Goal: Transaction & Acquisition: Purchase product/service

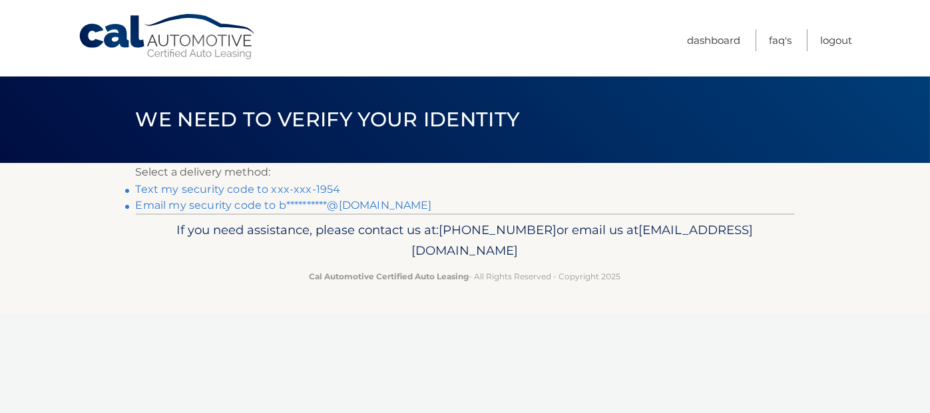
click at [311, 191] on link "Text my security code to xxx-xxx-1954" at bounding box center [238, 189] width 205 height 13
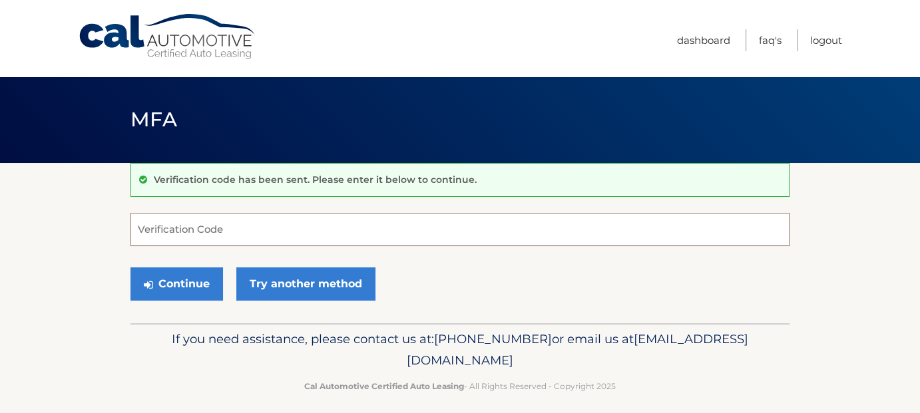
click at [282, 224] on input "Verification Code" at bounding box center [459, 229] width 659 height 33
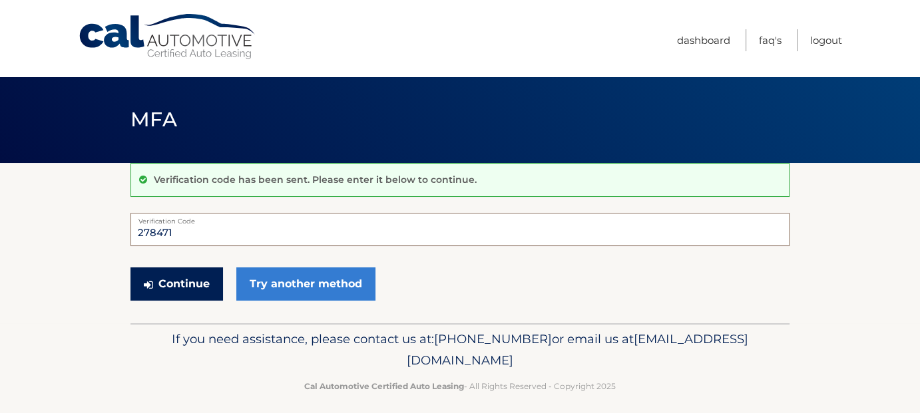
type input "278471"
click at [192, 281] on button "Continue" at bounding box center [176, 283] width 92 height 33
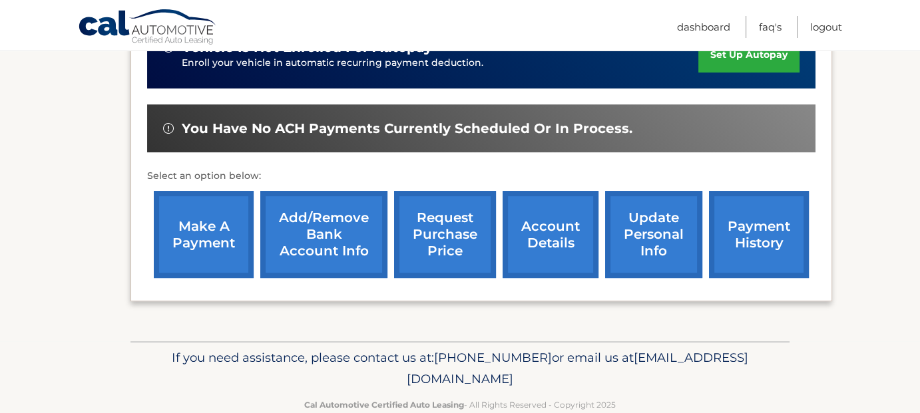
scroll to position [391, 0]
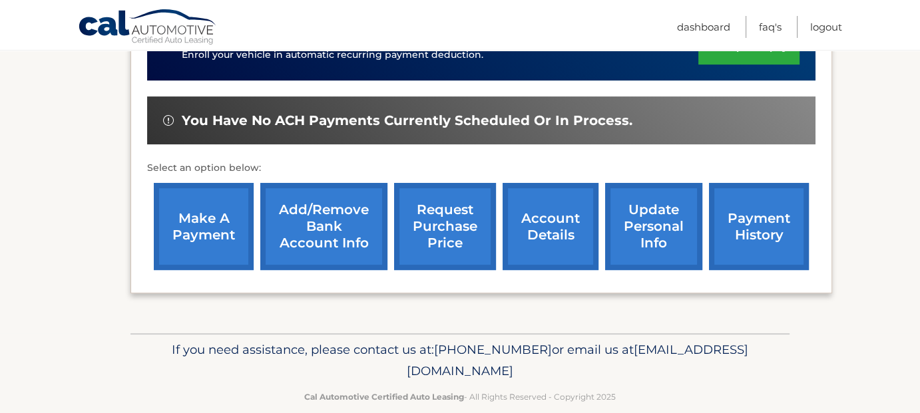
click at [229, 209] on link "make a payment" at bounding box center [204, 226] width 100 height 87
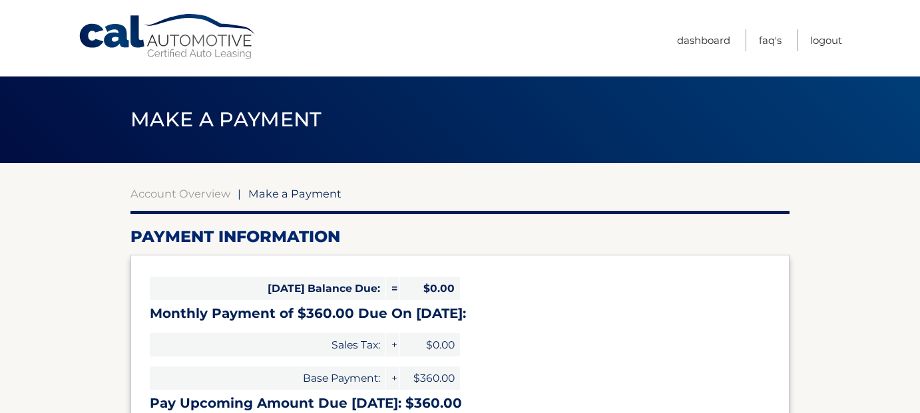
select select "OGU2ZmIyYzUtM2EwOS00N2UyLTgzMWUtMTIyMjhkNDI2YTcx"
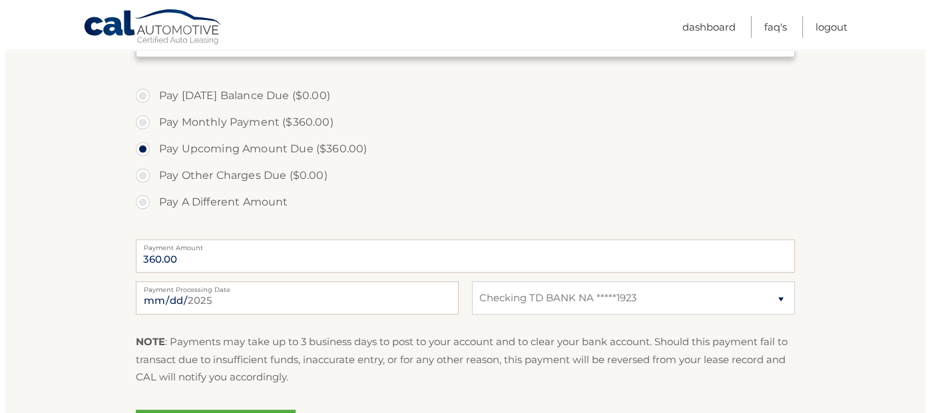
scroll to position [536, 0]
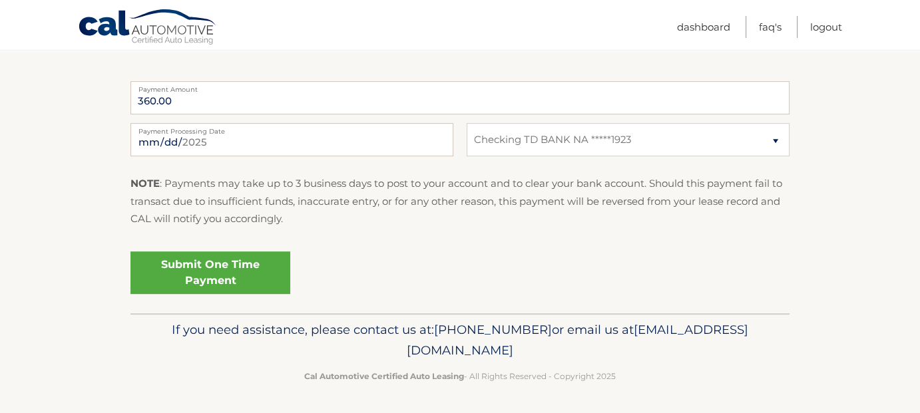
click at [231, 273] on link "Submit One Time Payment" at bounding box center [210, 273] width 160 height 43
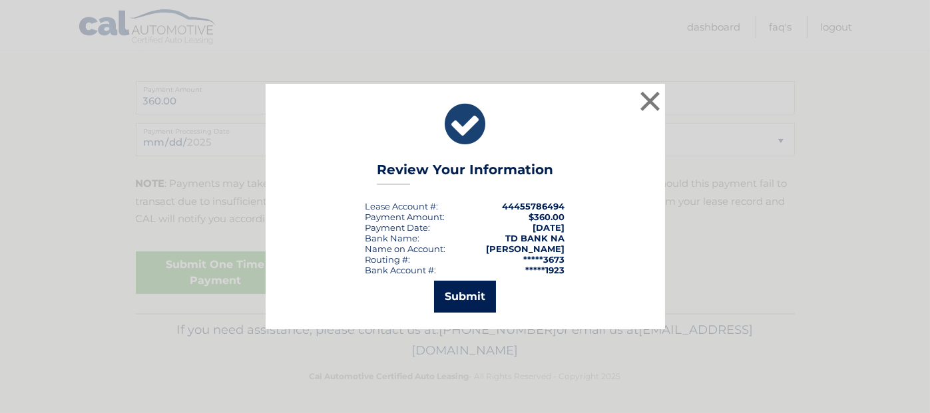
click at [450, 296] on button "Submit" at bounding box center [465, 297] width 62 height 32
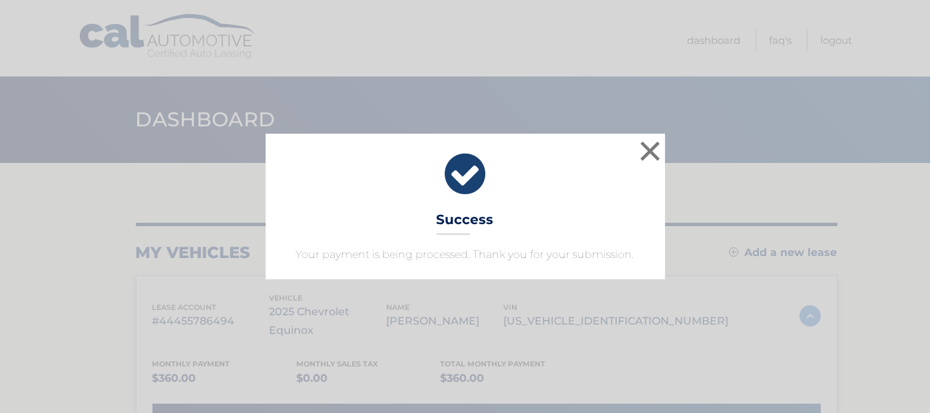
click at [613, 189] on icon at bounding box center [465, 174] width 366 height 48
click at [485, 218] on h3 "Success" at bounding box center [464, 223] width 57 height 23
click at [644, 156] on button "×" at bounding box center [650, 151] width 27 height 27
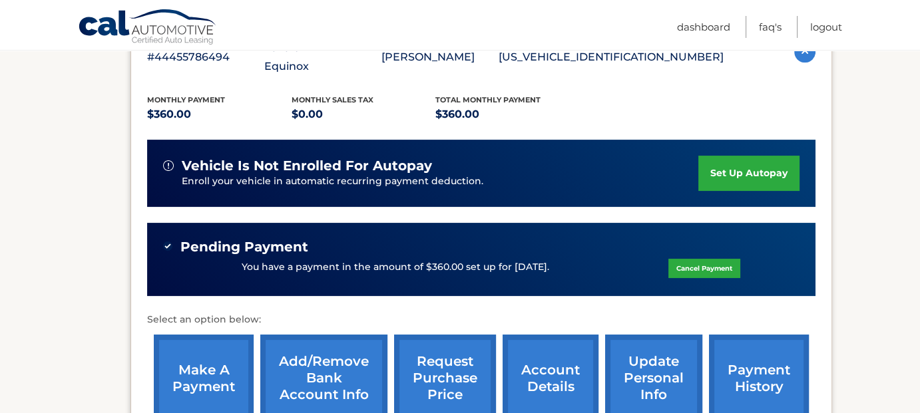
scroll to position [266, 0]
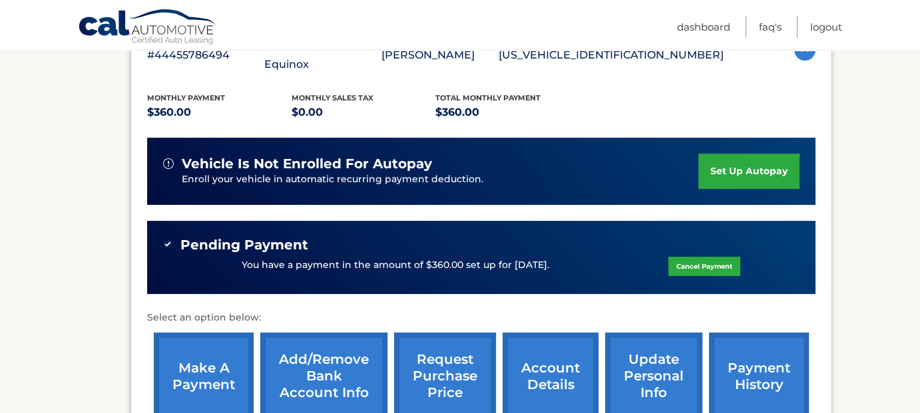
click at [585, 338] on link "account details" at bounding box center [550, 376] width 96 height 87
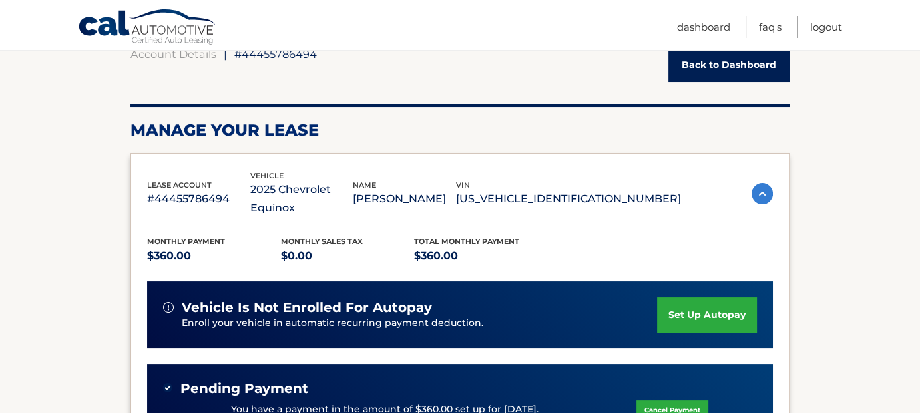
scroll to position [133, 0]
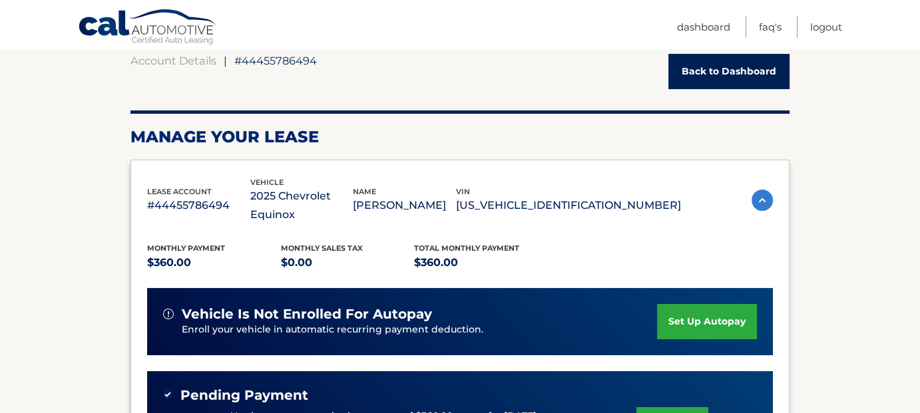
click at [757, 190] on img at bounding box center [761, 200] width 21 height 21
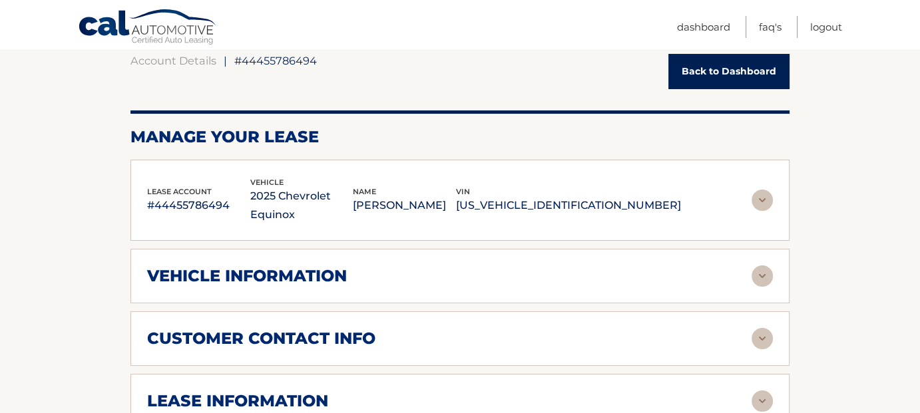
click at [757, 190] on img at bounding box center [761, 200] width 21 height 21
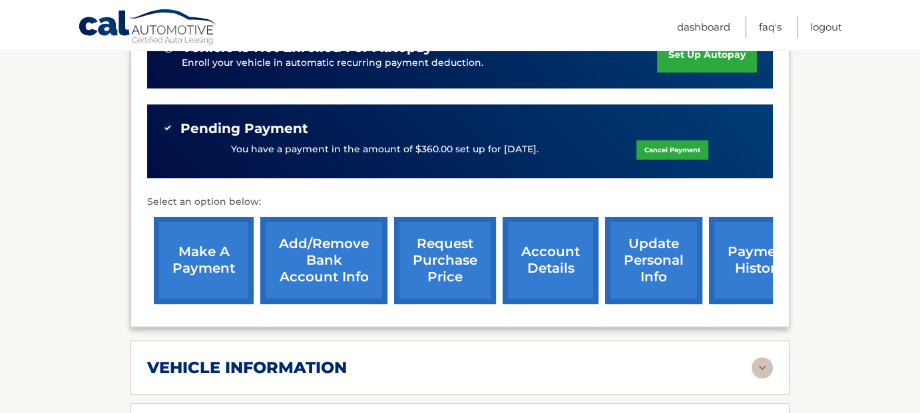
scroll to position [599, 0]
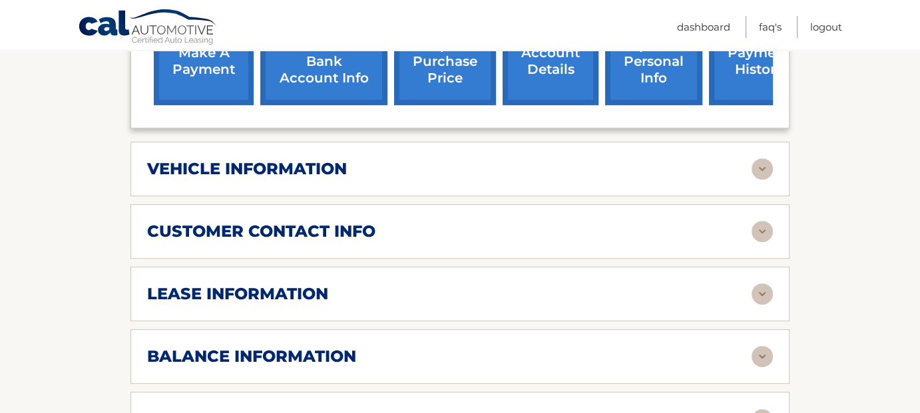
click at [765, 158] on img at bounding box center [761, 168] width 21 height 21
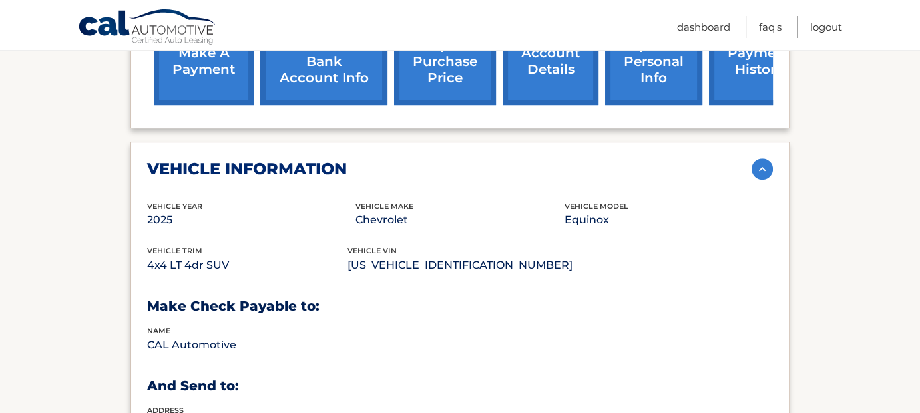
click at [757, 158] on img at bounding box center [761, 168] width 21 height 21
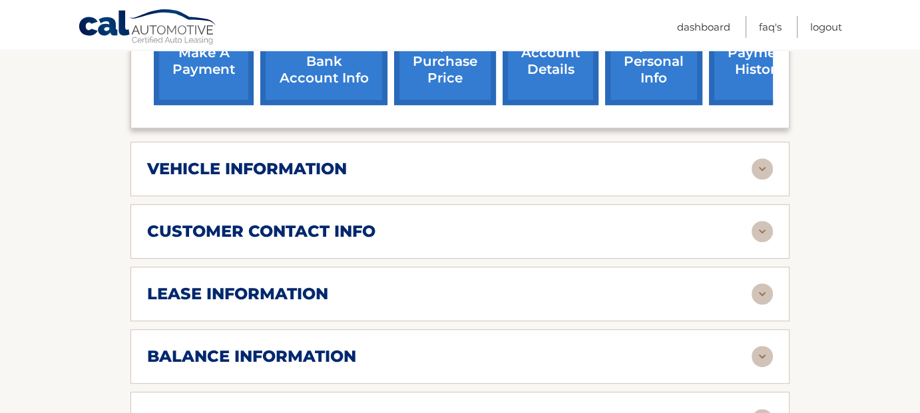
click at [756, 283] on img at bounding box center [761, 293] width 21 height 21
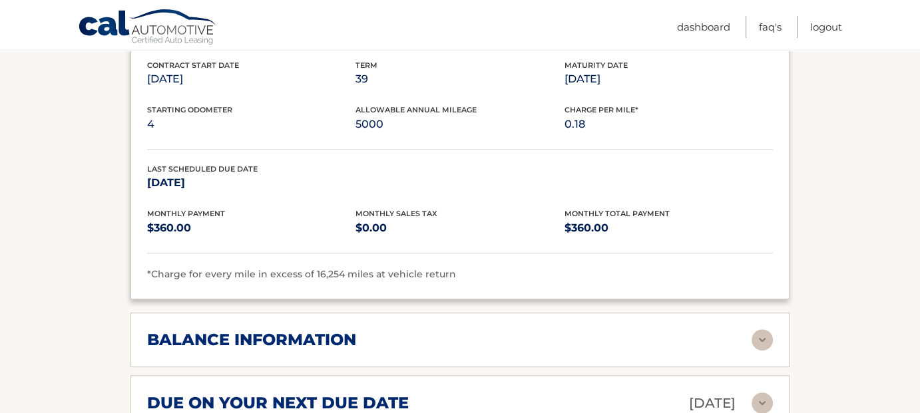
scroll to position [798, 0]
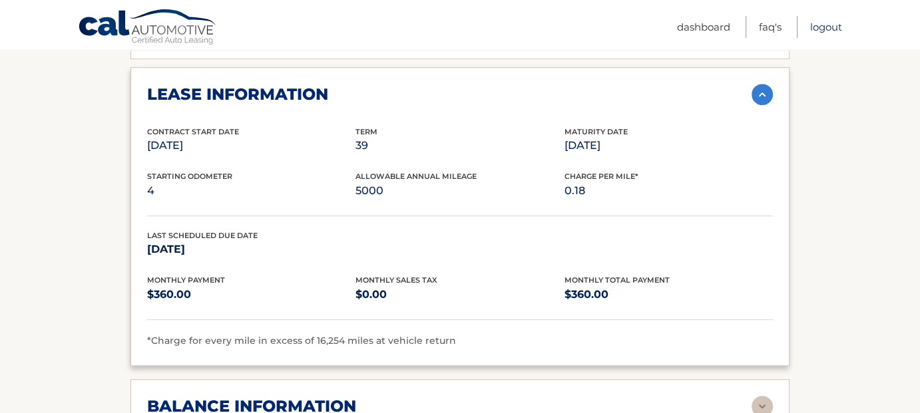
click at [826, 29] on link "Logout" at bounding box center [826, 27] width 32 height 22
